Goal: Task Accomplishment & Management: Use online tool/utility

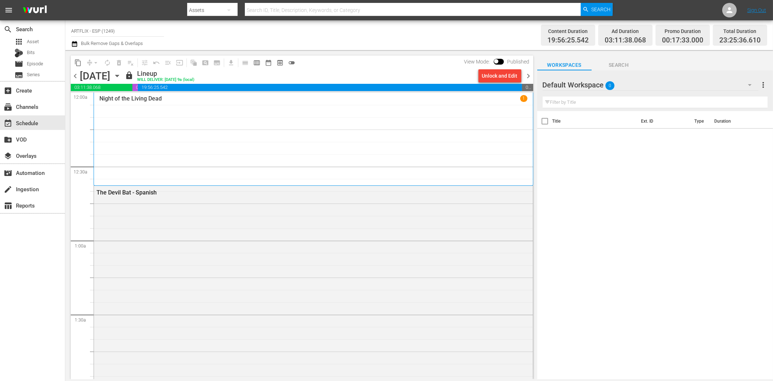
click at [47, 280] on div "search Search apps Asset Bits movie Episode subtitles Series add_box Create sub…" at bounding box center [32, 210] width 65 height 381
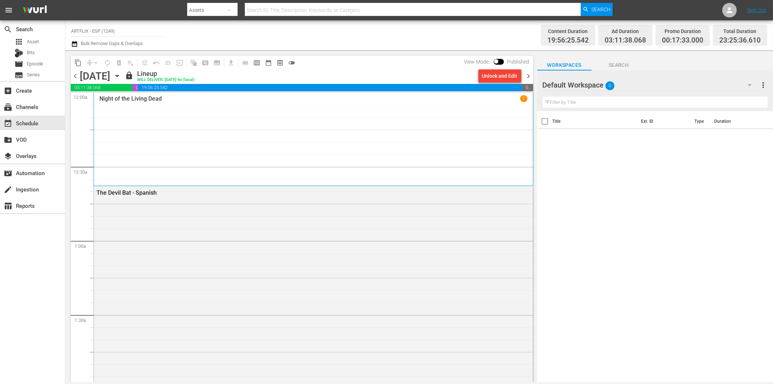
click at [39, 249] on div "search Search apps Asset Bits movie Episode subtitles Series add_box Create sub…" at bounding box center [32, 212] width 65 height 384
click at [291, 64] on span "toggle_off" at bounding box center [291, 62] width 7 height 7
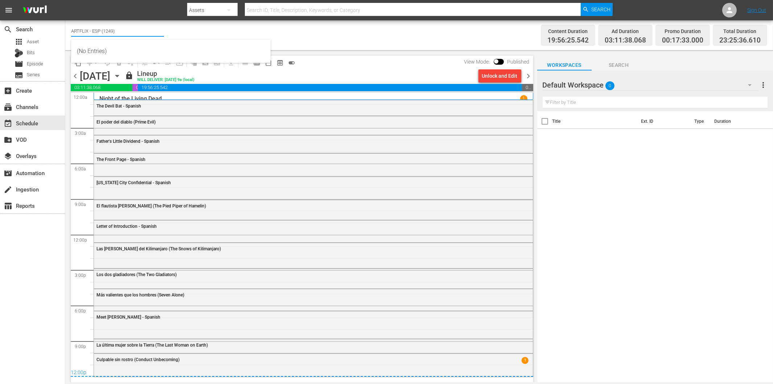
drag, startPoint x: 93, startPoint y: 29, endPoint x: 129, endPoint y: 26, distance: 36.4
click at [129, 26] on input "ARTFLIX - ESP (1249)" at bounding box center [117, 30] width 93 height 17
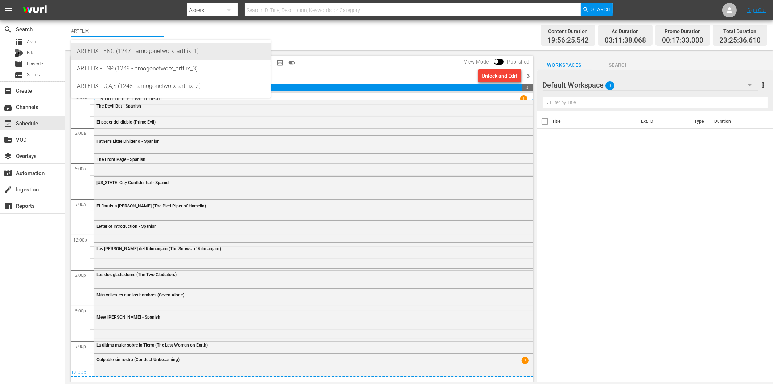
click at [145, 53] on div "ARTFLIX - ENG (1247 - amogonetworx_artflix_1)" at bounding box center [171, 50] width 188 height 17
type input "ARTFLIX - ENG (1247 - amogonetworx_artflix_1)"
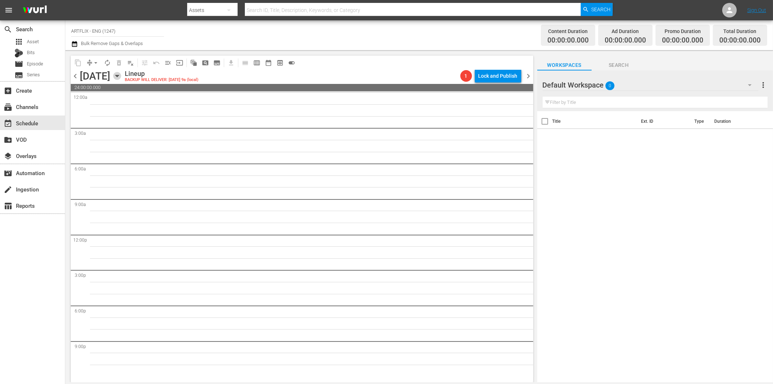
click at [121, 77] on icon "button" at bounding box center [117, 76] width 8 height 8
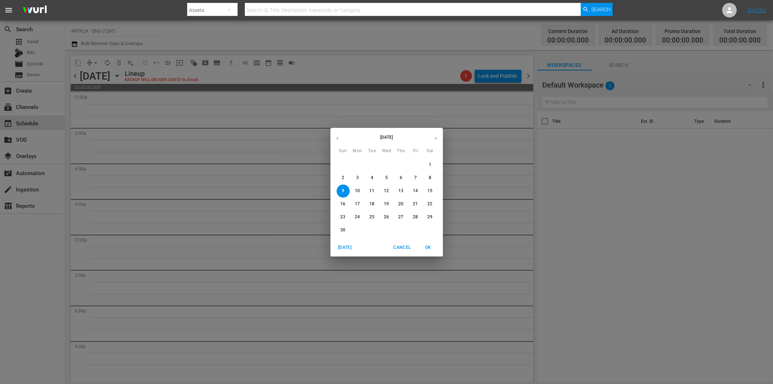
click at [359, 178] on span "3" at bounding box center [357, 178] width 13 height 6
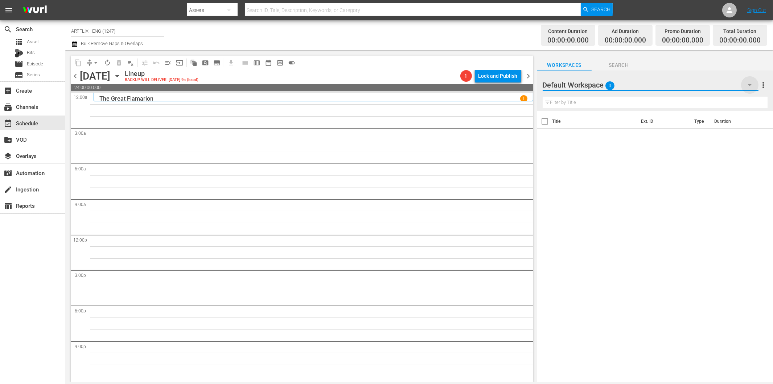
click at [748, 81] on icon "button" at bounding box center [750, 85] width 9 height 9
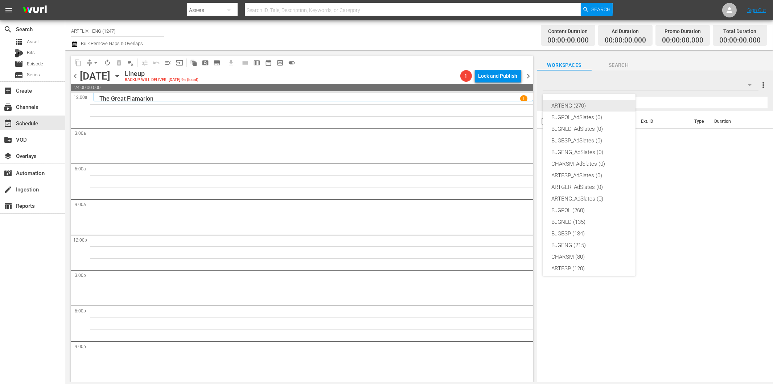
click at [583, 105] on div "ARTENG (270)" at bounding box center [589, 106] width 75 height 12
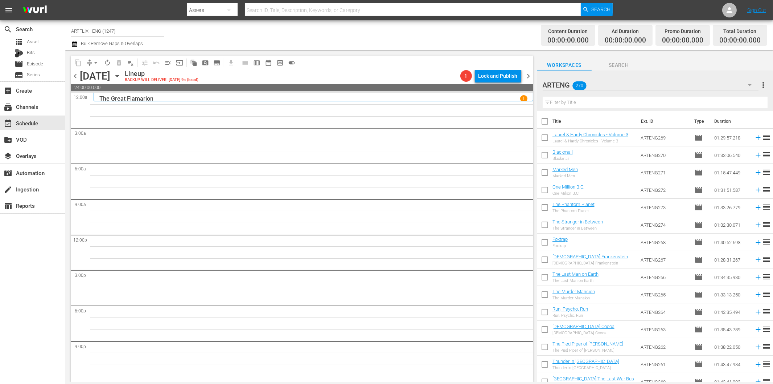
click at [596, 99] on input "text" at bounding box center [655, 103] width 225 height 12
paste input "Blood of Dracula's Castle"
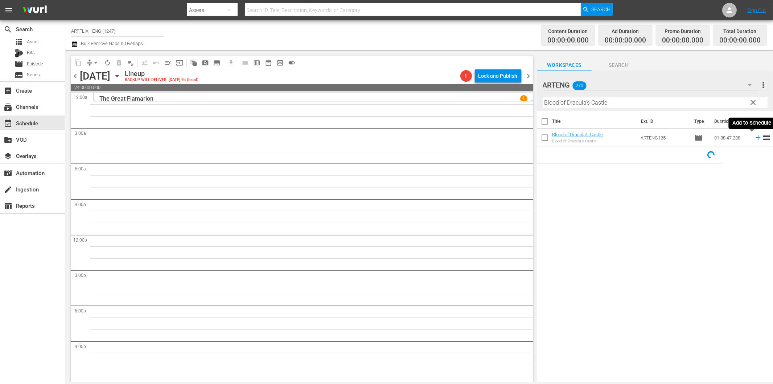
click at [754, 139] on icon at bounding box center [758, 138] width 8 height 8
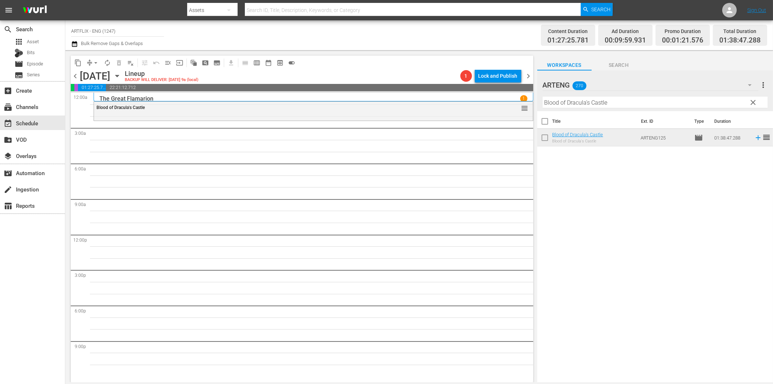
click at [562, 103] on input "Blood of Dracula's Castle" at bounding box center [655, 103] width 225 height 12
paste input "[US_STATE] City Confidential"
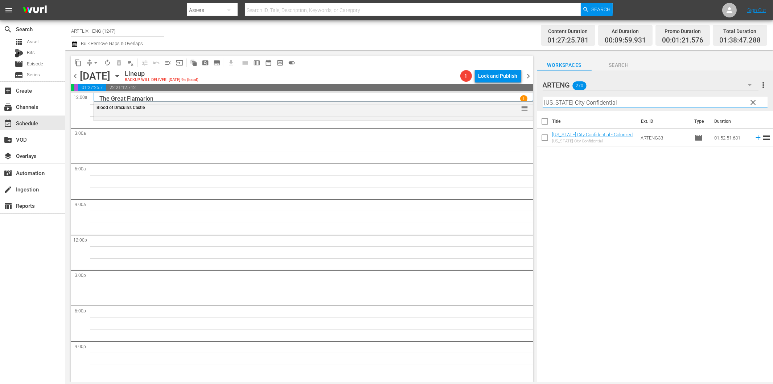
click at [756, 138] on icon at bounding box center [758, 137] width 5 height 5
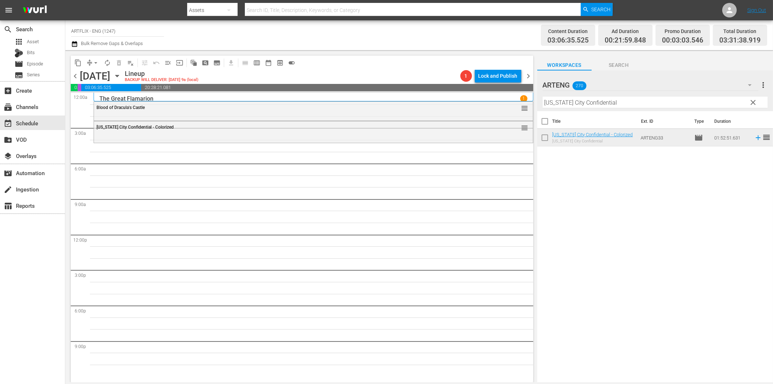
click at [634, 100] on input "[US_STATE] City Confidential" at bounding box center [655, 103] width 225 height 12
paste input "The Woman in the Window"
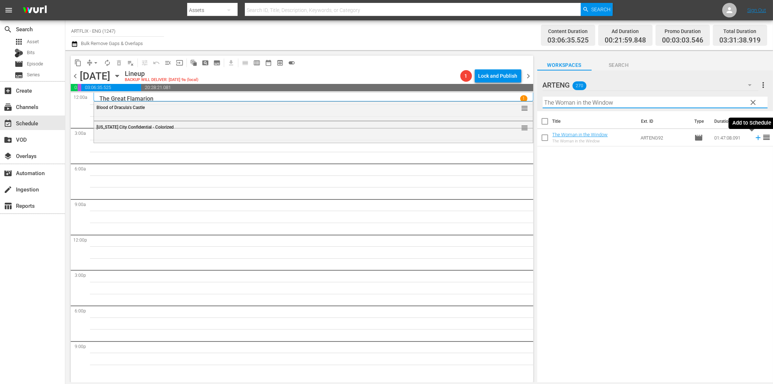
click at [754, 140] on icon at bounding box center [758, 138] width 8 height 8
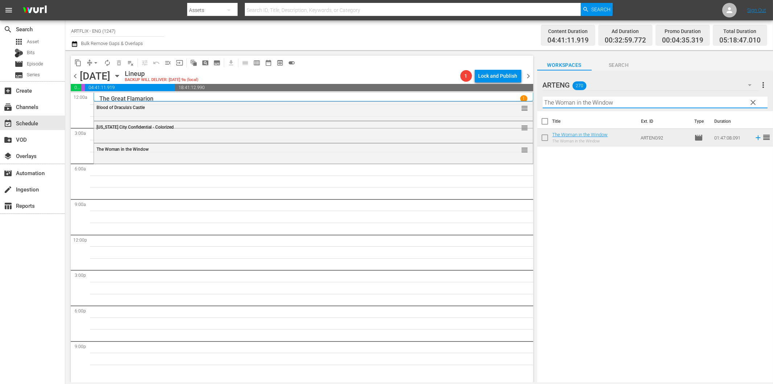
click at [558, 103] on input "The Woman in the Window" at bounding box center [655, 103] width 225 height 12
paste input "Pardon Us"
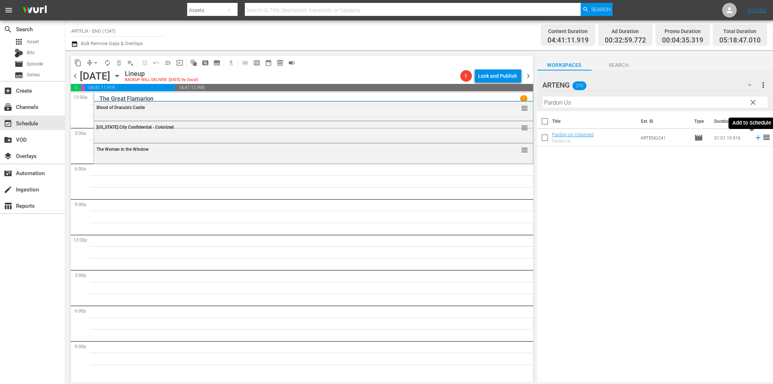
click at [754, 139] on icon at bounding box center [758, 138] width 8 height 8
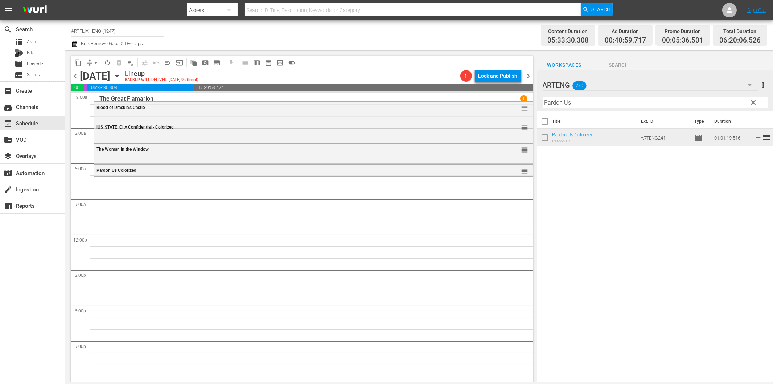
click at [558, 105] on input "Pardon Us" at bounding box center [655, 103] width 225 height 12
paste input "The Card"
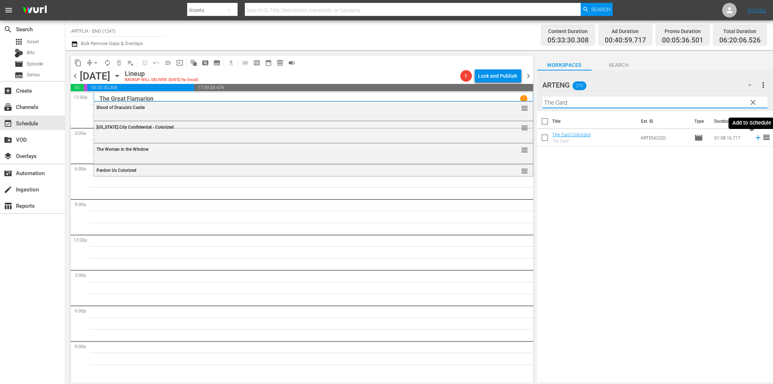
click at [756, 138] on icon at bounding box center [758, 137] width 5 height 5
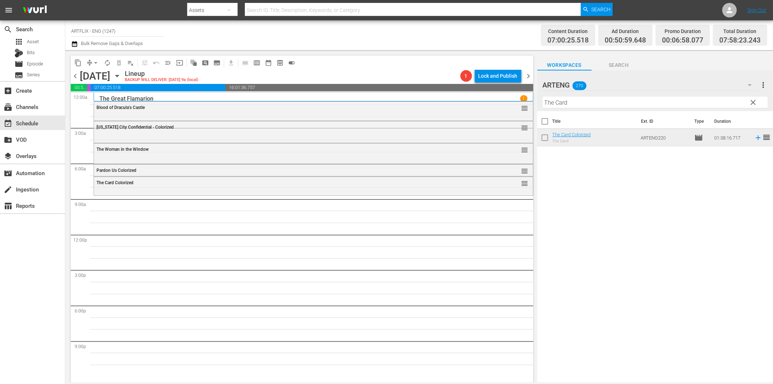
click at [576, 102] on input "The Card" at bounding box center [655, 103] width 225 height 12
paste input "His Girl [DATE]"
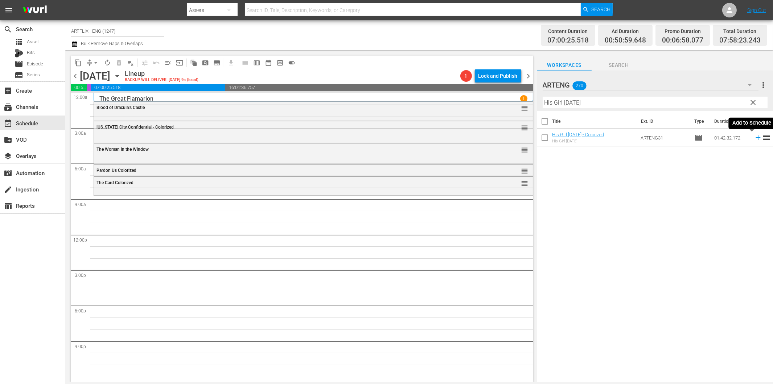
click at [754, 139] on icon at bounding box center [758, 138] width 8 height 8
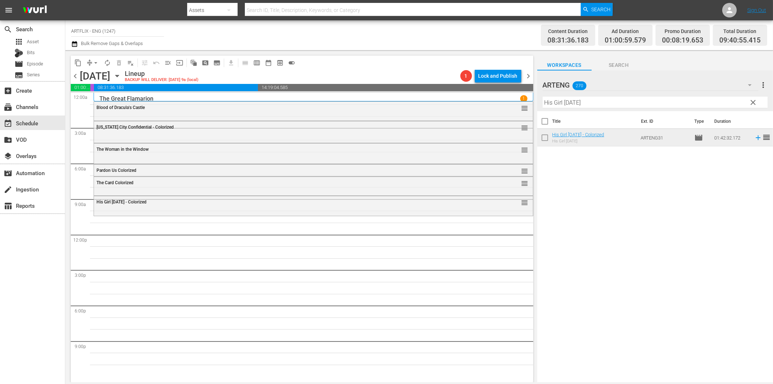
click at [585, 108] on hr at bounding box center [655, 108] width 225 height 0
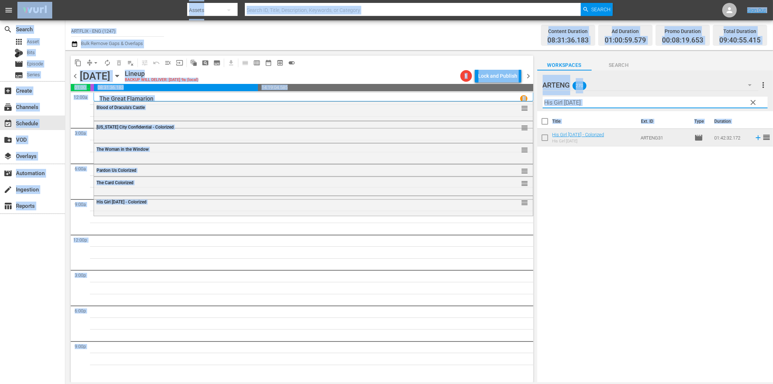
click at [587, 103] on input "His Girl [DATE]" at bounding box center [655, 103] width 225 height 12
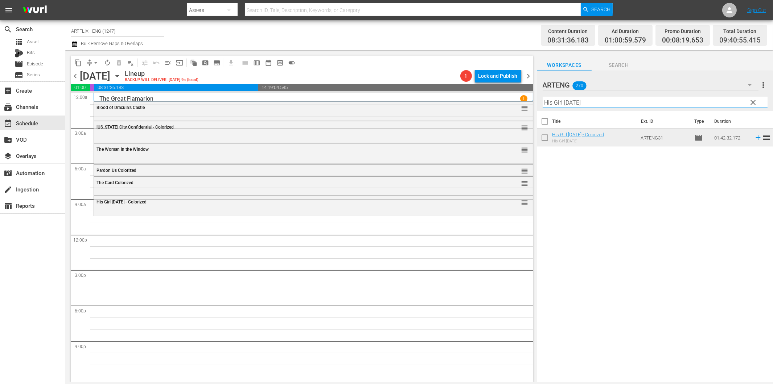
paste input "The Strange Love of [PERSON_NAME]"
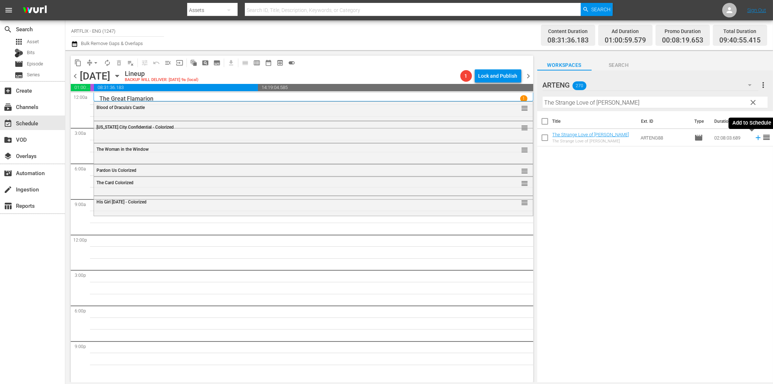
click at [754, 137] on icon at bounding box center [758, 138] width 8 height 8
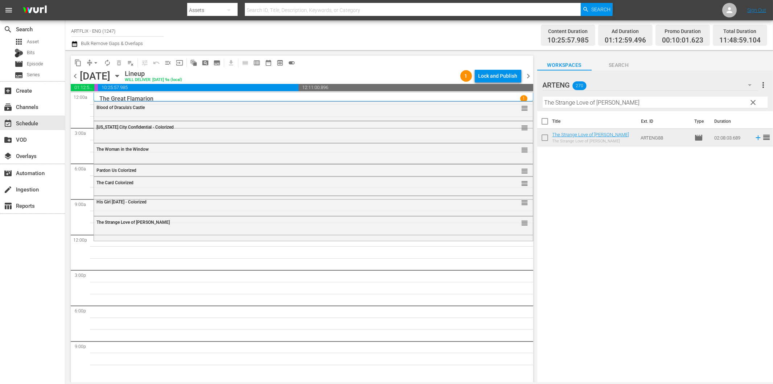
click at [610, 104] on input "The Strange Love of [PERSON_NAME]" at bounding box center [655, 103] width 225 height 12
paste input "Between the Line"
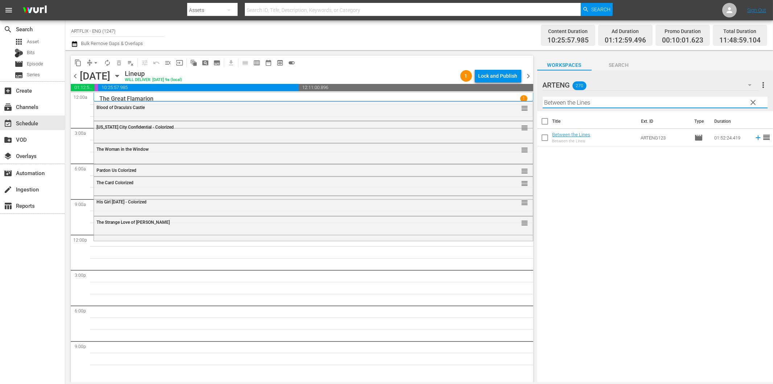
click at [756, 138] on icon at bounding box center [758, 137] width 5 height 5
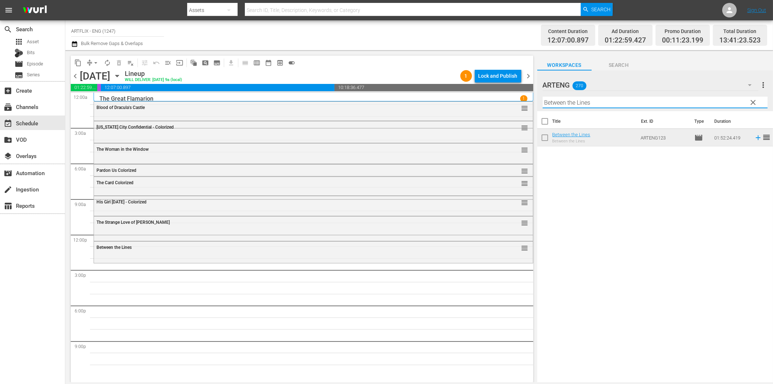
click at [579, 101] on input "Between the Lines" at bounding box center [655, 103] width 225 height 12
paste input "Jamaica Inn"
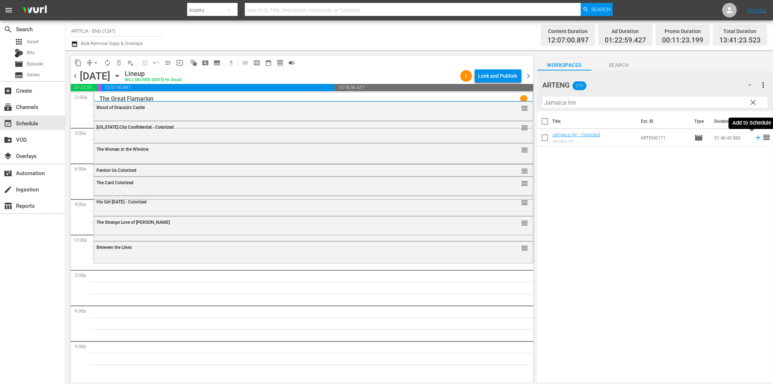
click at [754, 136] on icon at bounding box center [758, 138] width 8 height 8
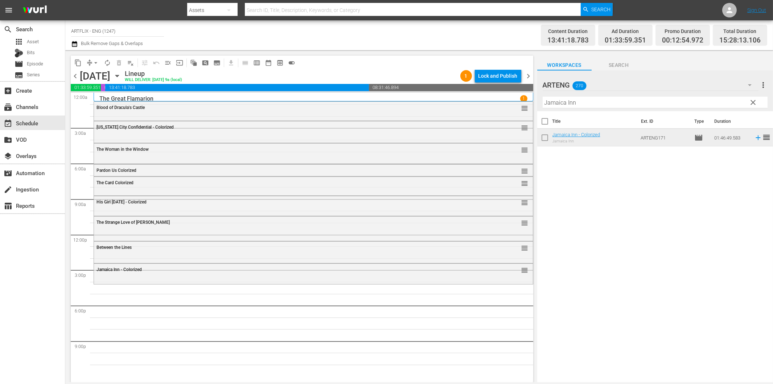
click at [624, 105] on input "Jamaica Inn" at bounding box center [655, 103] width 225 height 12
paste input "The Hitch-Hiker"
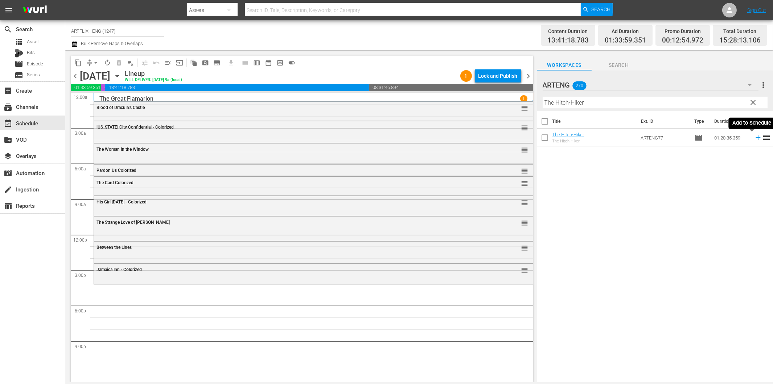
click at [756, 138] on icon at bounding box center [758, 137] width 5 height 5
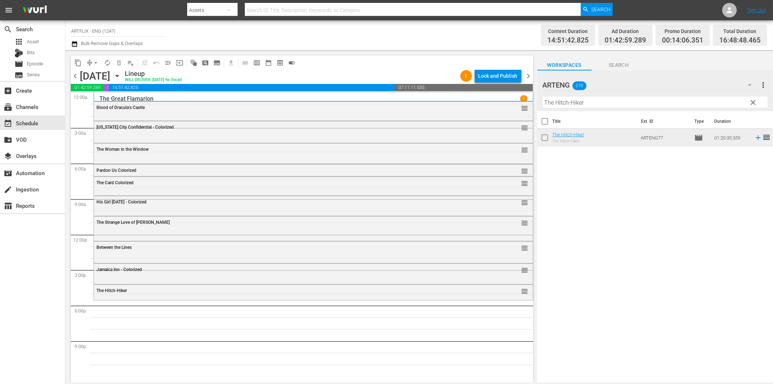
click at [576, 104] on input "The Hitch-Hiker" at bounding box center [655, 103] width 225 height 12
paste input "Caught Plastered"
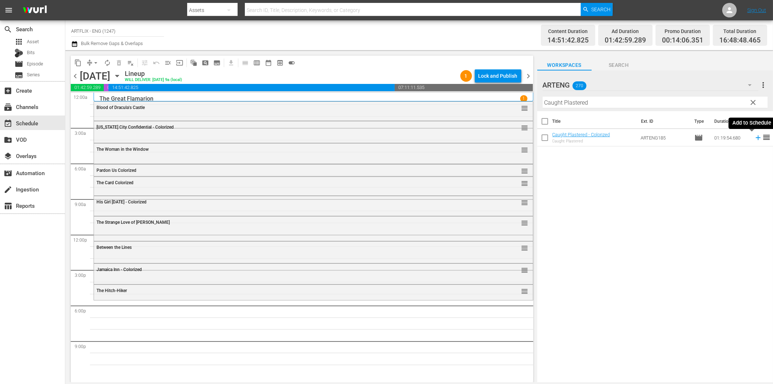
click at [756, 136] on icon at bounding box center [758, 137] width 5 height 5
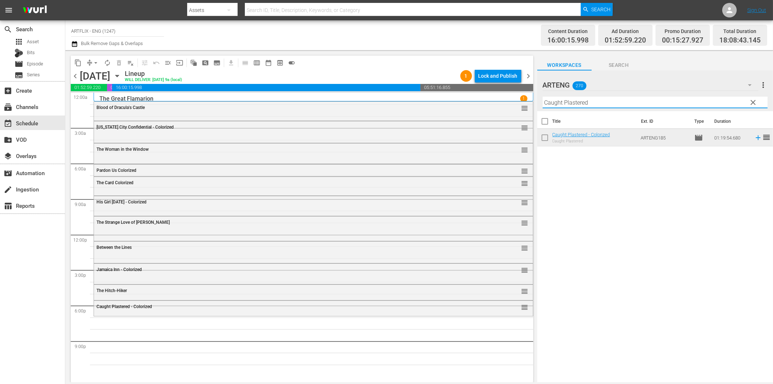
click at [588, 102] on input "Caught Plastered" at bounding box center [655, 103] width 225 height 12
paste input "The [GEOGRAPHIC_DATA]"
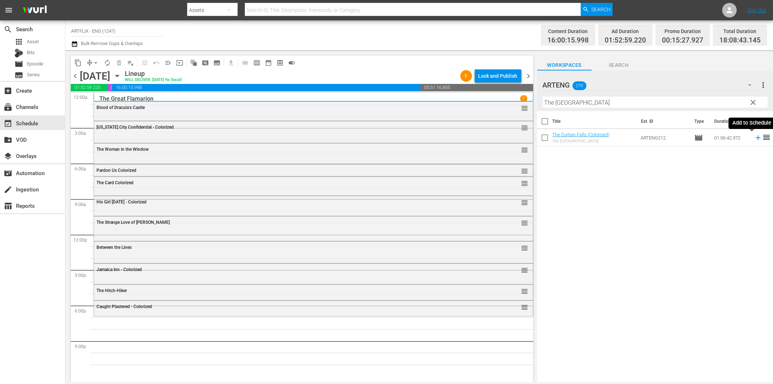
click at [754, 136] on icon at bounding box center [758, 138] width 8 height 8
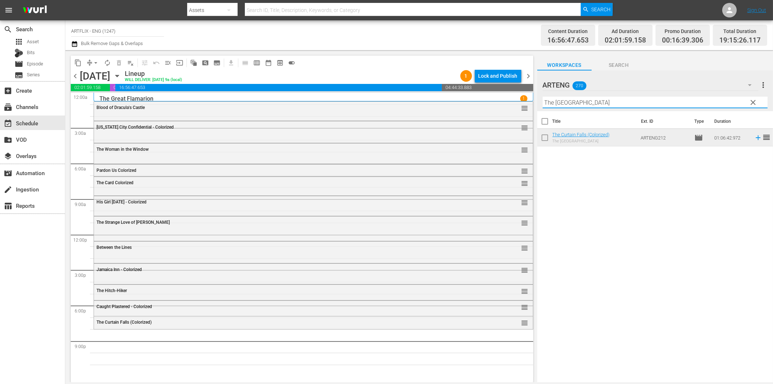
click at [587, 102] on input "The [GEOGRAPHIC_DATA]" at bounding box center [655, 103] width 225 height 12
paste input "Wasp Woman"
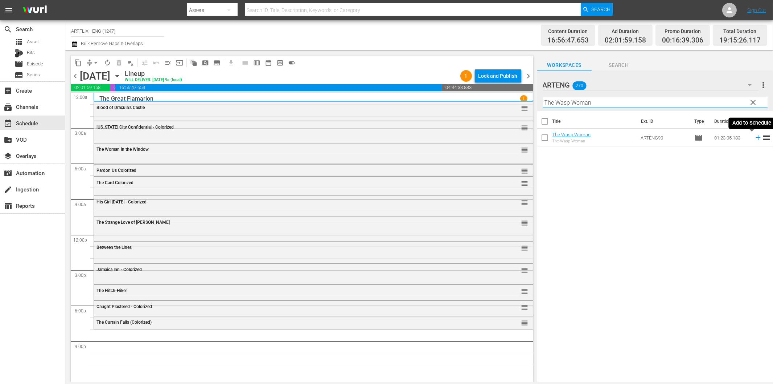
click at [754, 139] on icon at bounding box center [758, 138] width 8 height 8
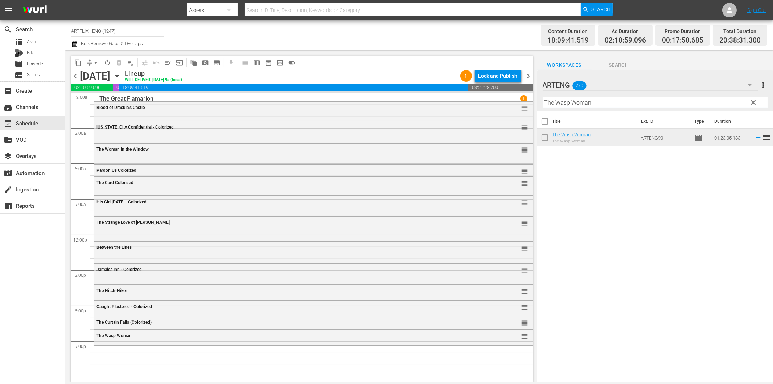
click at [665, 104] on input "The Wasp Woman" at bounding box center [655, 103] width 225 height 12
paste input "Fear and Desire"
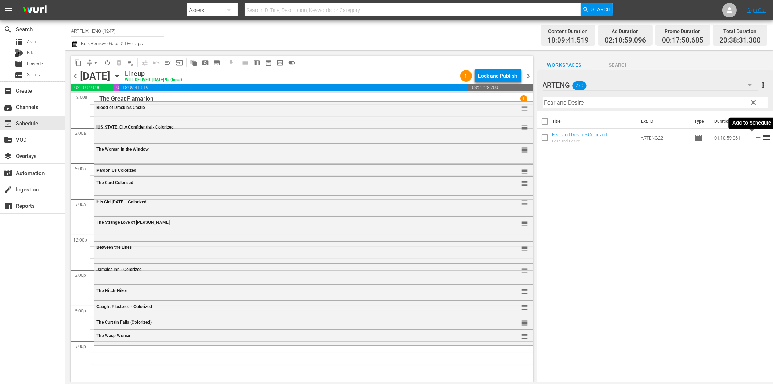
click at [756, 138] on icon at bounding box center [758, 137] width 5 height 5
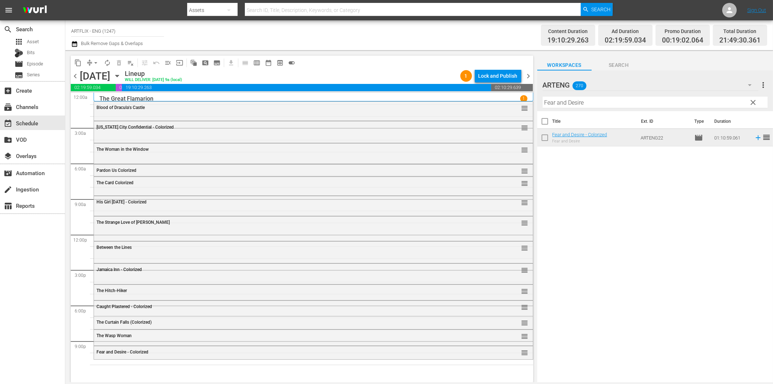
click at [573, 103] on input "Fear and Desire" at bounding box center [655, 103] width 225 height 12
paste input "The Little Shop of Horrors"
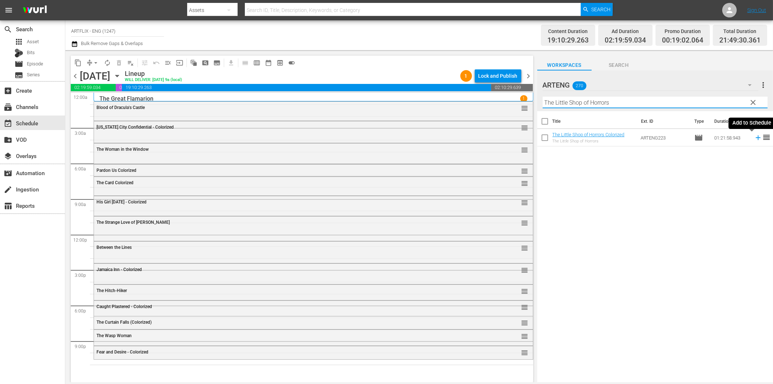
click at [754, 139] on icon at bounding box center [758, 138] width 8 height 8
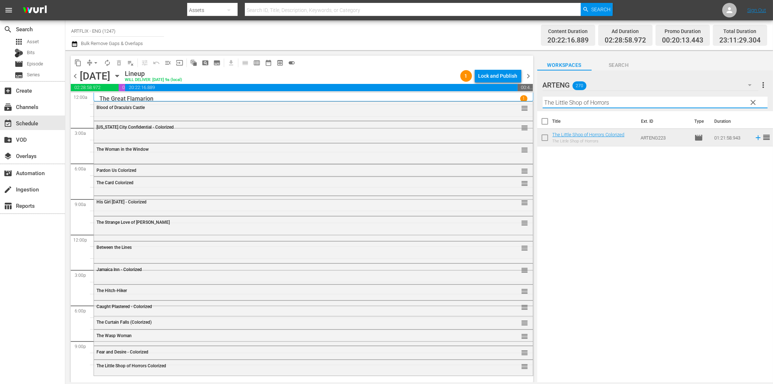
click at [569, 97] on input "The Little Shop of Horrors" at bounding box center [655, 103] width 225 height 12
paste input "Run, Psycho, Run"
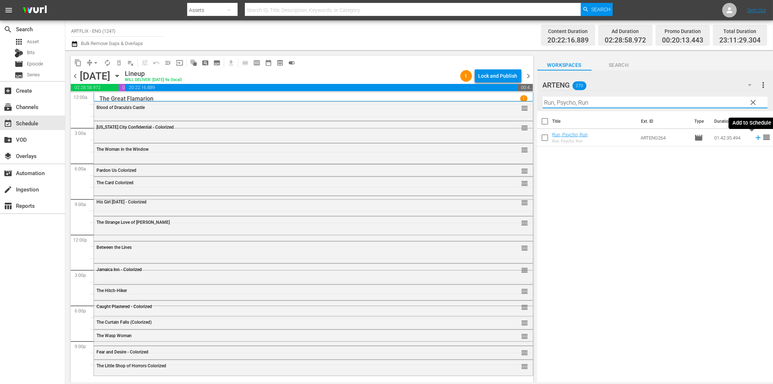
type input "Run, Psycho, Run"
click at [754, 139] on icon at bounding box center [758, 138] width 8 height 8
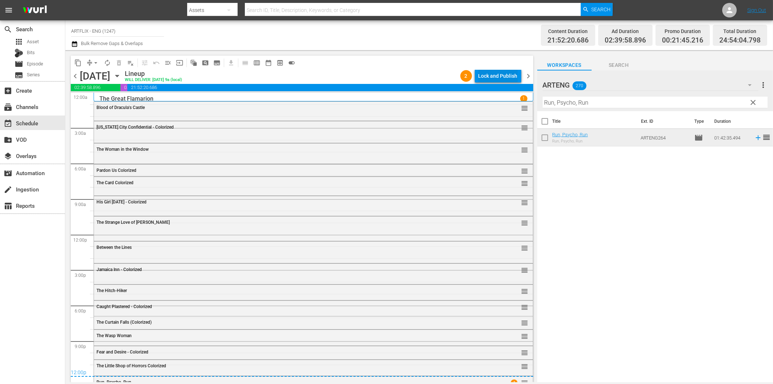
click at [495, 80] on div "Lock and Publish" at bounding box center [498, 75] width 39 height 13
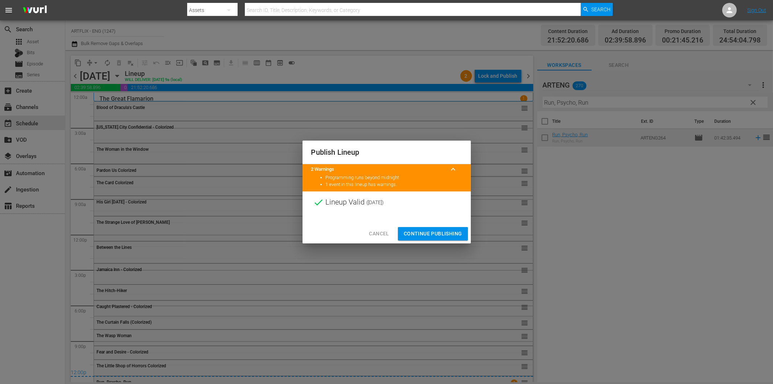
click at [435, 233] on span "Continue Publishing" at bounding box center [433, 233] width 58 height 9
